Goal: Check status: Check status

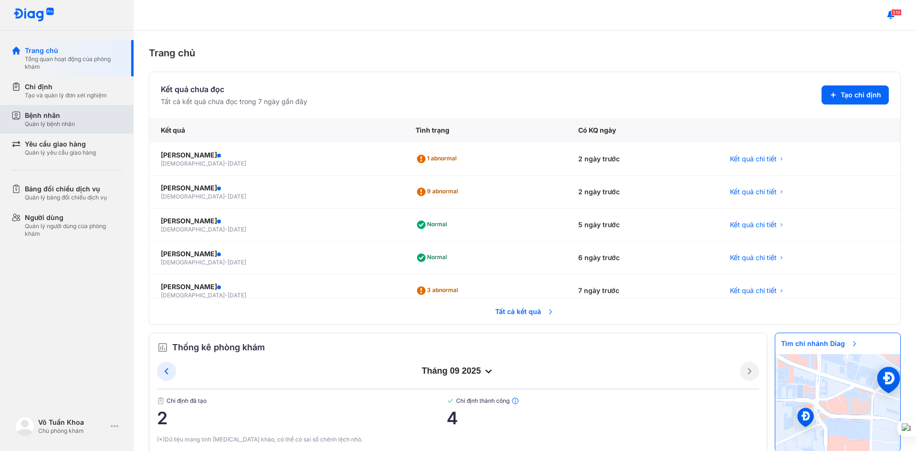
click at [68, 116] on div "Bệnh nhân" at bounding box center [50, 116] width 50 height 10
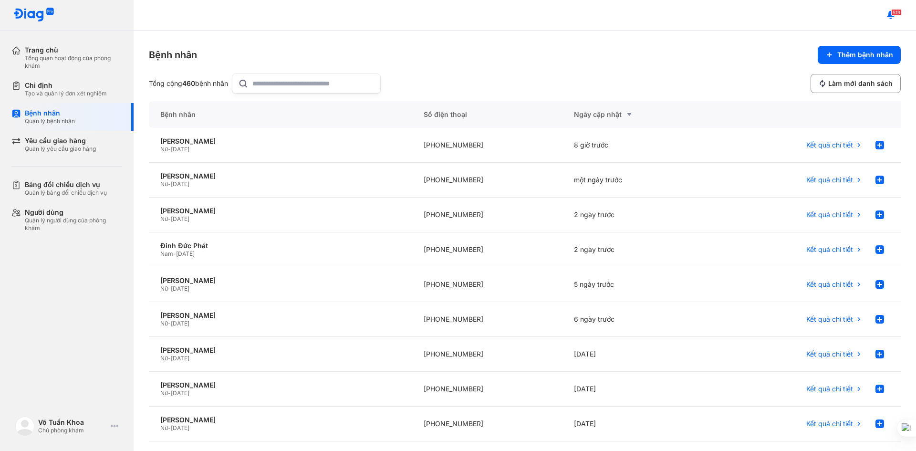
click at [312, 83] on input "text" at bounding box center [313, 83] width 122 height 19
click at [236, 141] on div "NGUYỄN THỊ NGỌC HUỆ" at bounding box center [280, 141] width 240 height 9
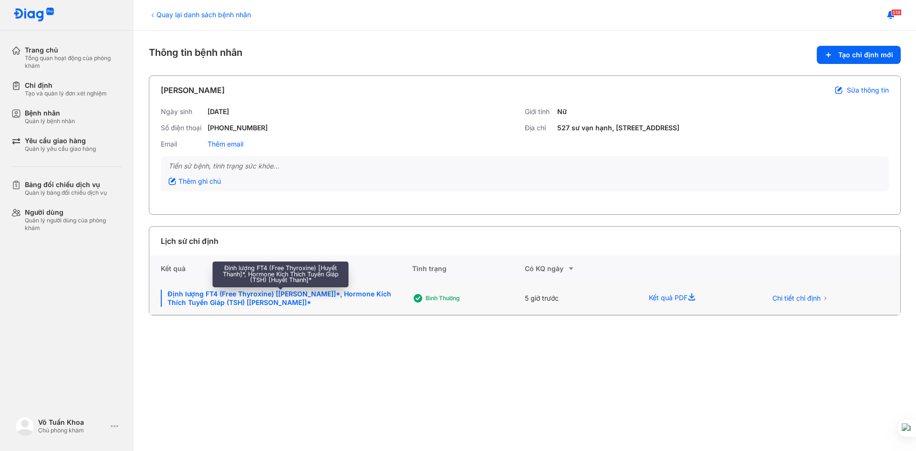
click at [309, 293] on div "Định lượng FT4 (Free Thyroxine) [[PERSON_NAME]]*, Hormone Kích Thích Tuyến Giáp…" at bounding box center [281, 298] width 240 height 17
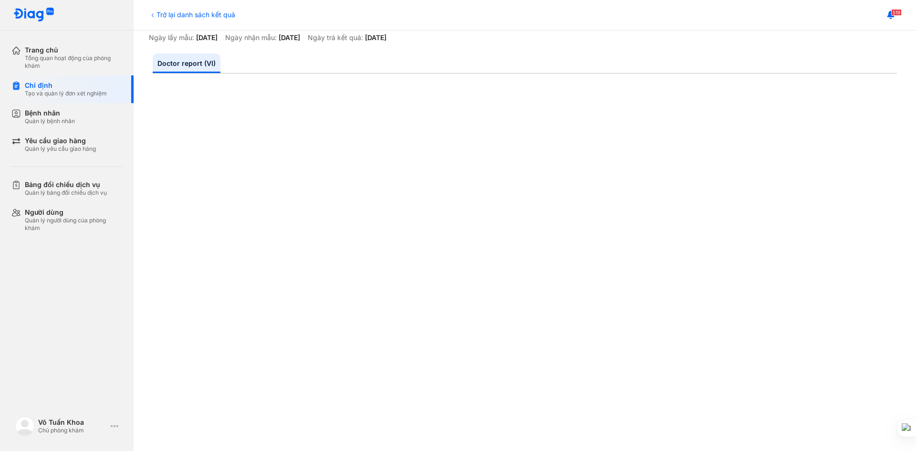
scroll to position [143, 0]
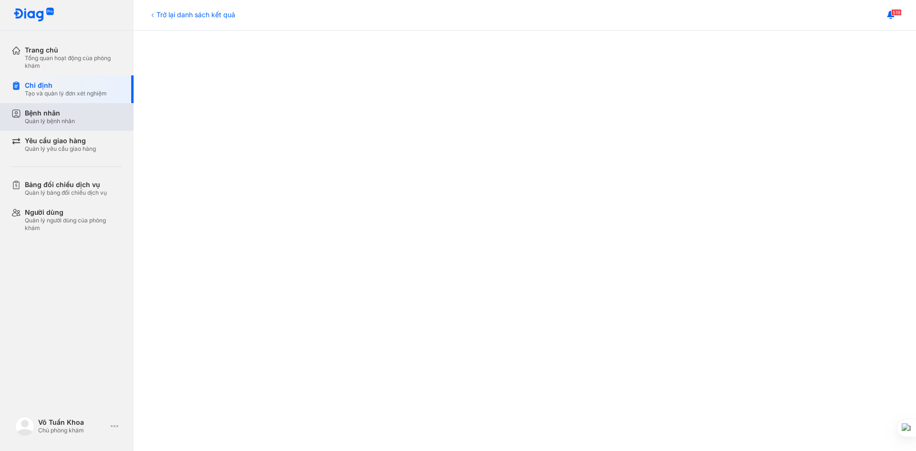
click at [52, 115] on div "Bệnh nhân" at bounding box center [50, 113] width 50 height 9
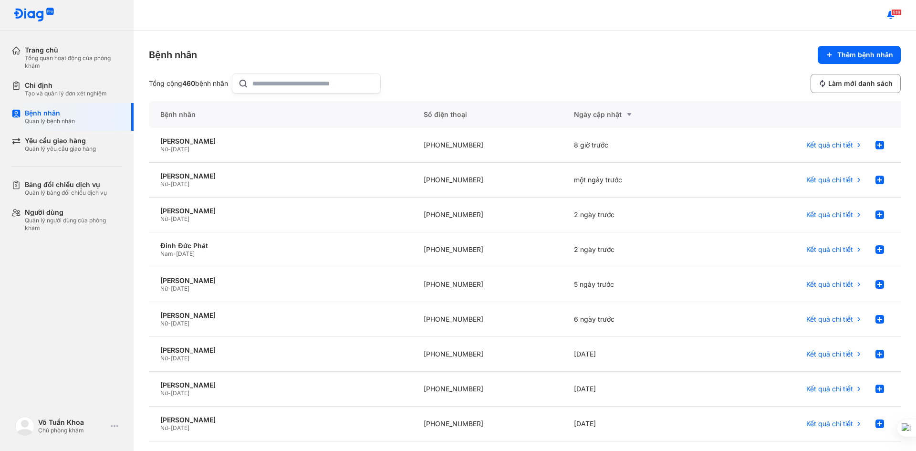
click at [329, 83] on input "text" at bounding box center [313, 83] width 122 height 19
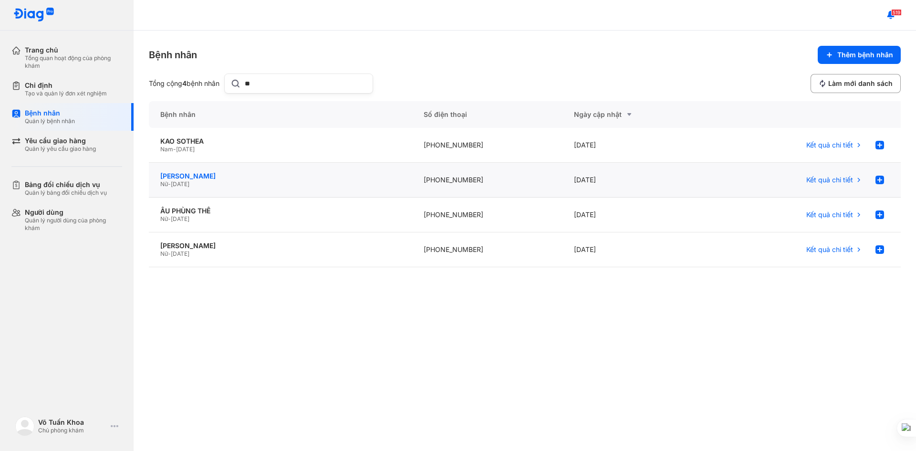
type input "**"
click at [198, 175] on div "[PERSON_NAME]" at bounding box center [280, 176] width 240 height 9
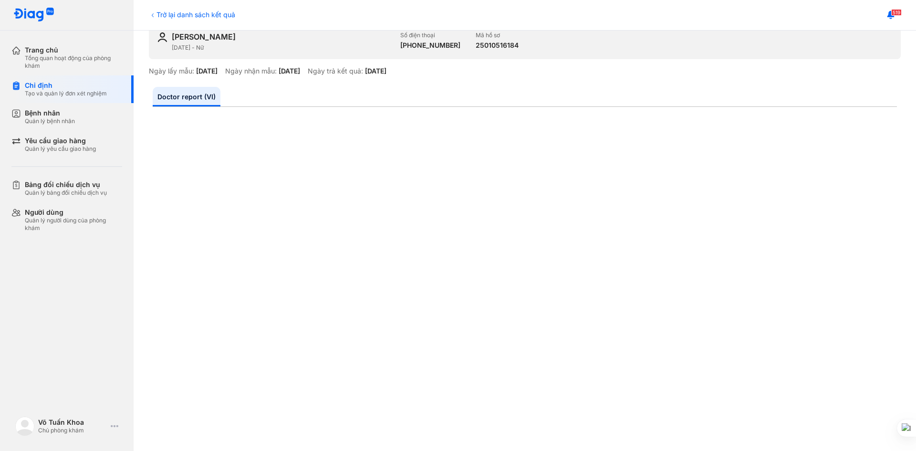
scroll to position [48, 0]
